Goal: Navigation & Orientation: Go to known website

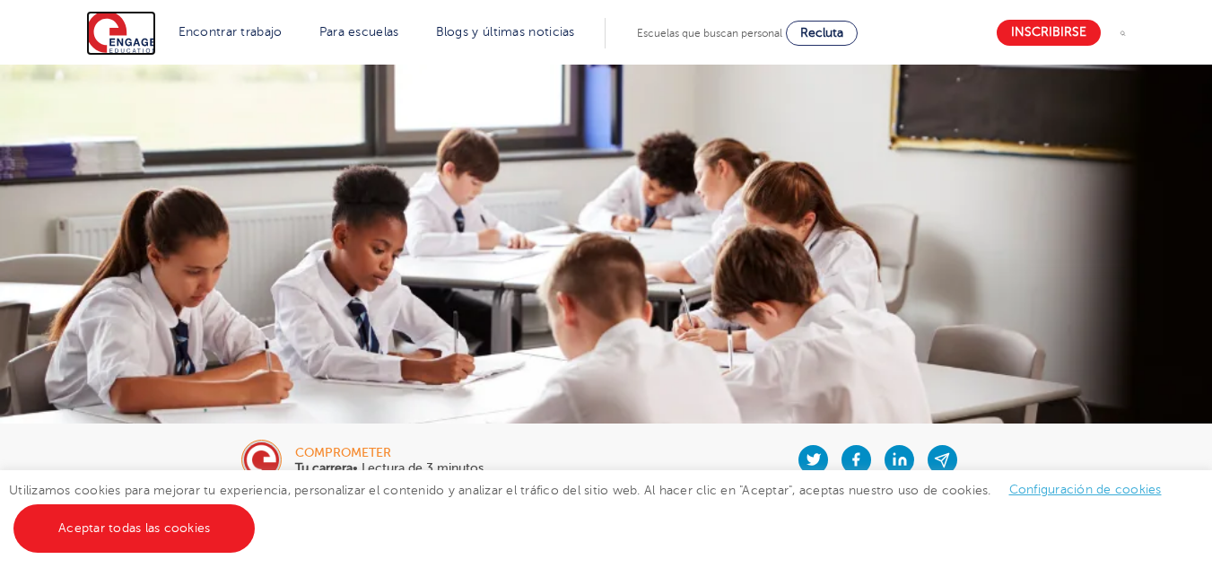
click at [108, 31] on img at bounding box center [121, 33] width 70 height 45
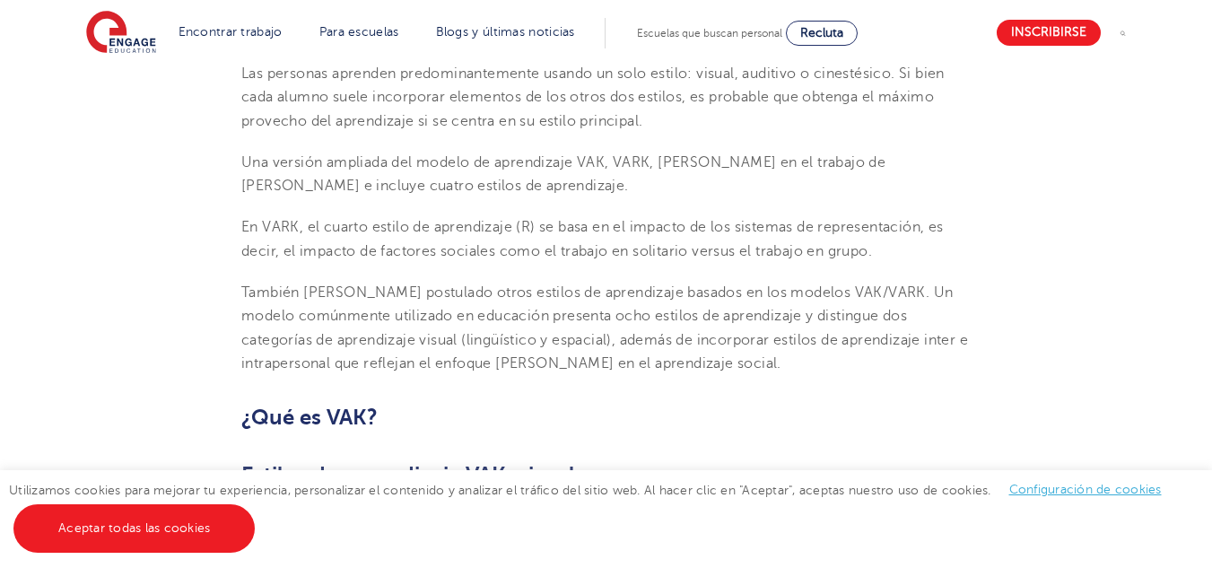
scroll to position [871, 0]
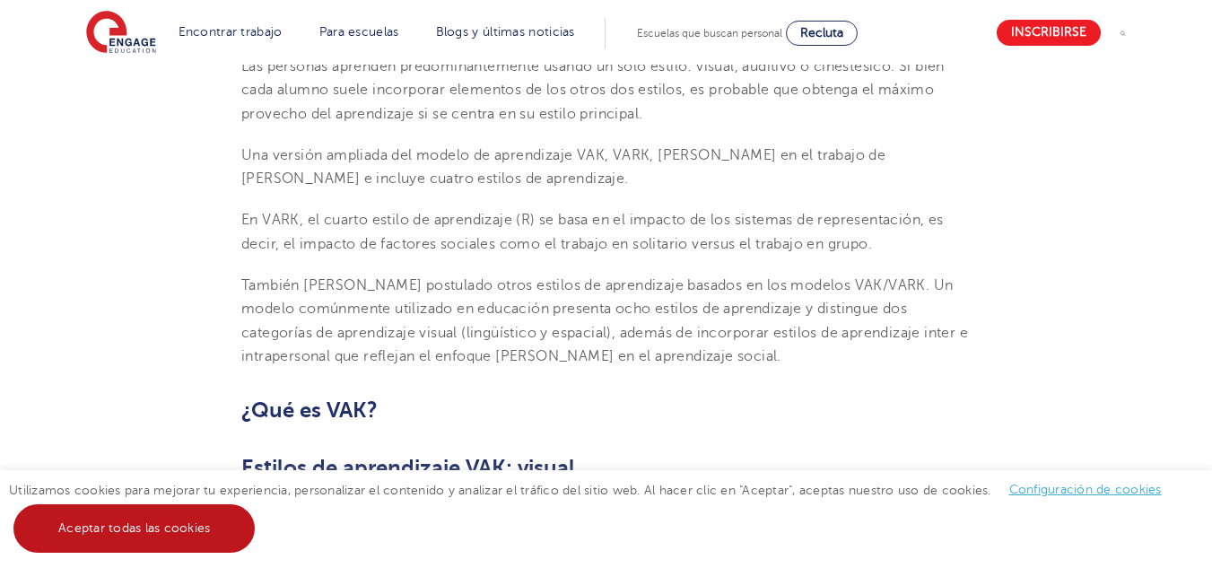
click at [175, 509] on link "Aceptar todas las cookies" at bounding box center [133, 528] width 241 height 48
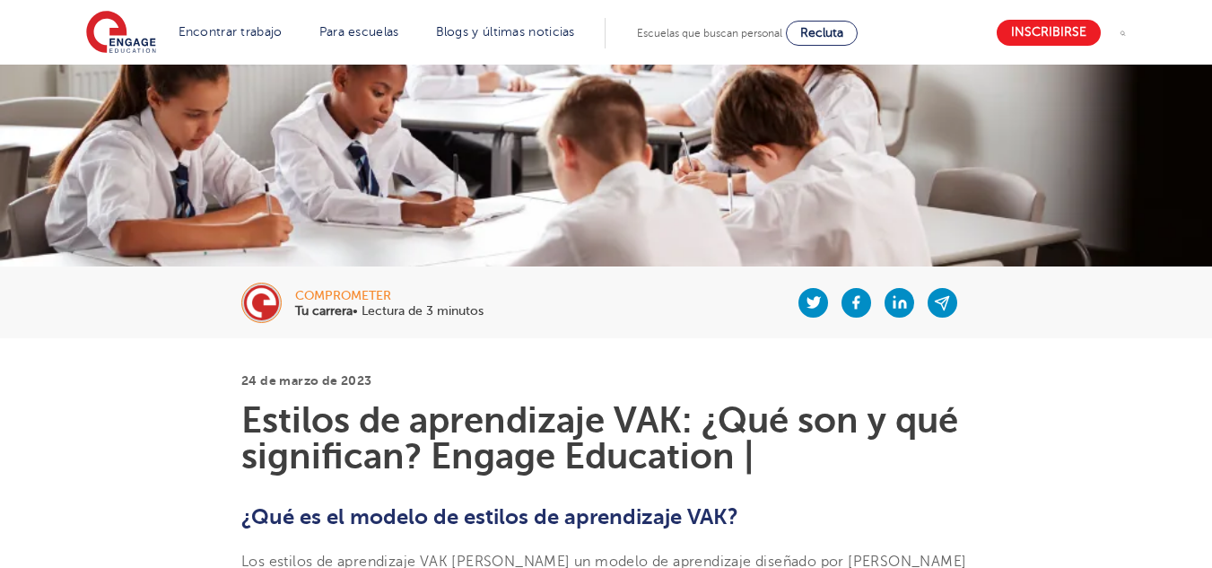
scroll to position [0, 0]
